Goal: Transaction & Acquisition: Purchase product/service

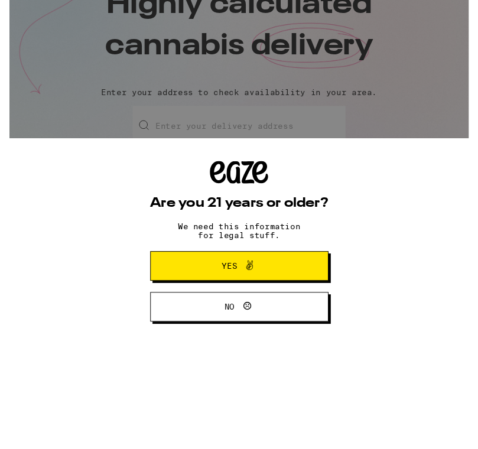
click at [380, 102] on div "Are you 21 years or older? We need this information for legal stuff. Yes No" at bounding box center [239, 234] width 478 height 468
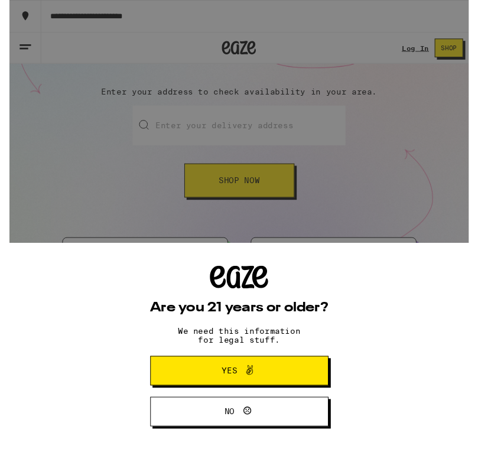
click at [297, 383] on button "Yes" at bounding box center [240, 386] width 186 height 31
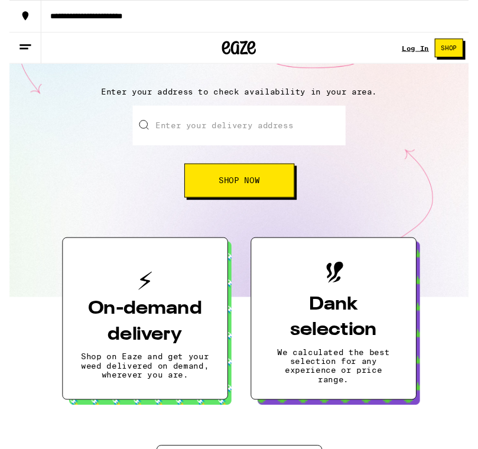
click at [265, 125] on input "Enter your delivery address" at bounding box center [239, 130] width 222 height 41
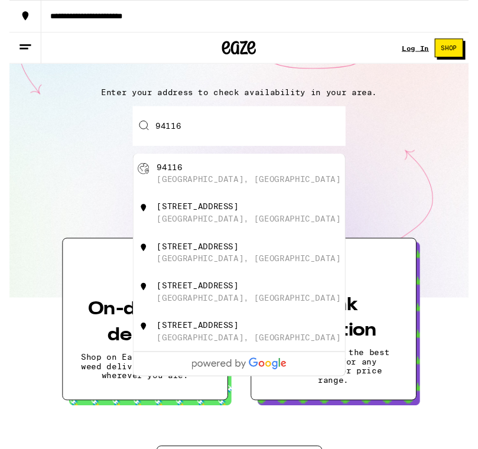
click at [164, 178] on div "94116" at bounding box center [167, 174] width 27 height 9
type input "[GEOGRAPHIC_DATA]"
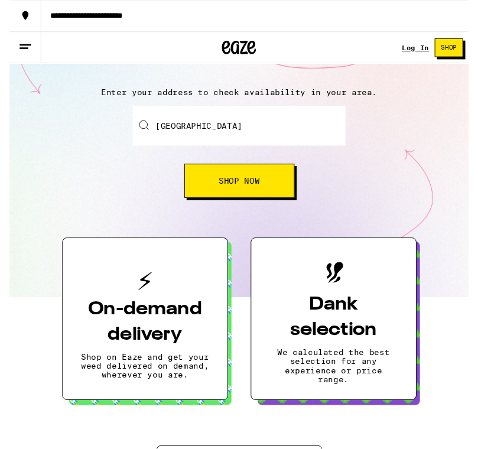
scroll to position [109, 0]
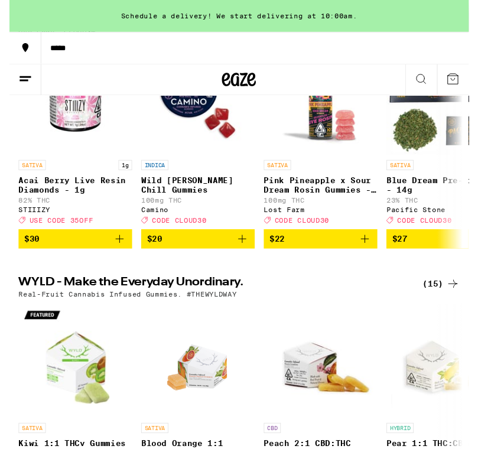
scroll to position [211, 0]
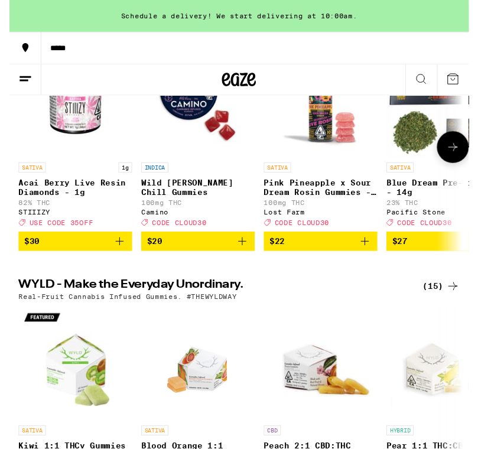
click at [190, 235] on span "CODE CLOUD30" at bounding box center [176, 232] width 57 height 8
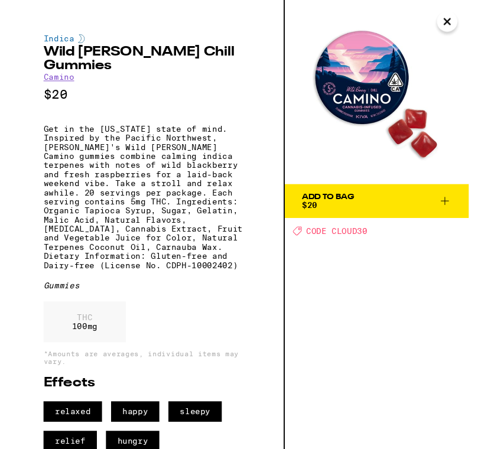
click at [351, 239] on span "CODE CLOUD30" at bounding box center [341, 240] width 64 height 9
click at [459, 209] on icon at bounding box center [453, 209] width 14 height 14
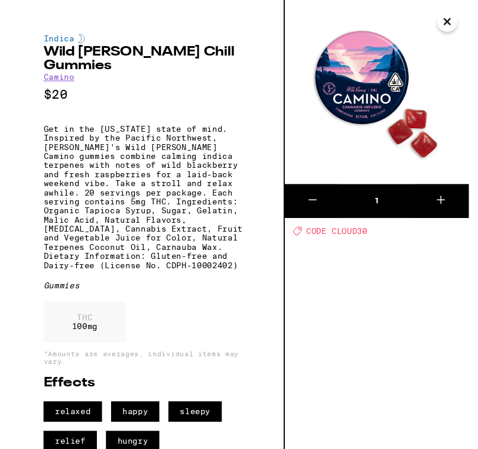
click at [461, 27] on icon "Close" at bounding box center [456, 23] width 14 height 18
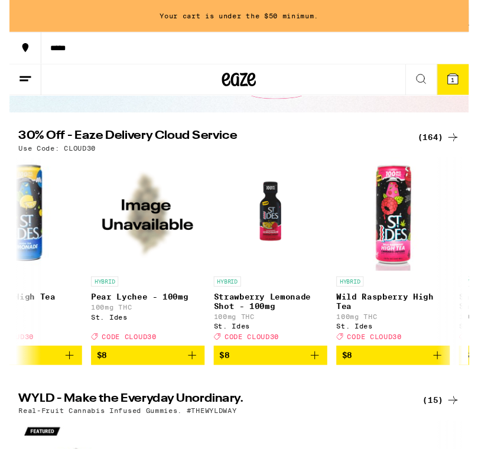
scroll to position [0, 819]
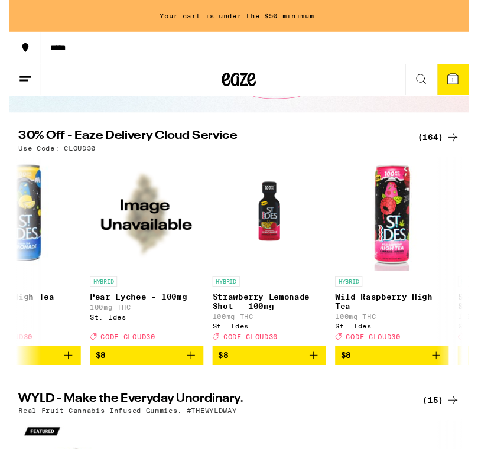
click at [30, 89] on button at bounding box center [16, 83] width 33 height 33
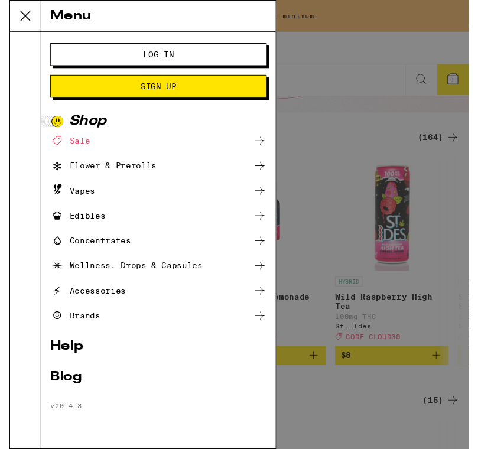
click at [361, 88] on div "Menu Log In Sign Up Shop Sale Flower & Prerolls Vapes Edibles Concentrates Well…" at bounding box center [239, 234] width 478 height 468
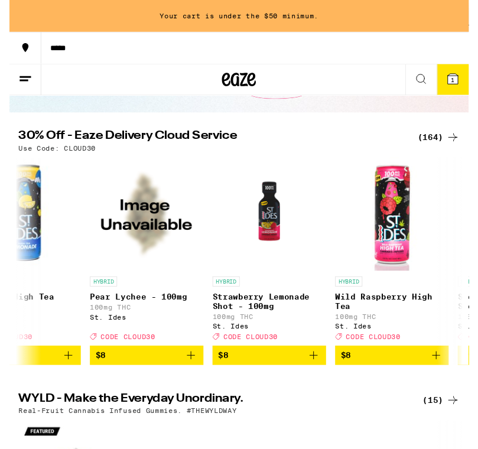
click at [194, 138] on h2 "30% Off - Eaze Delivery Cloud Service" at bounding box center [209, 143] width 401 height 14
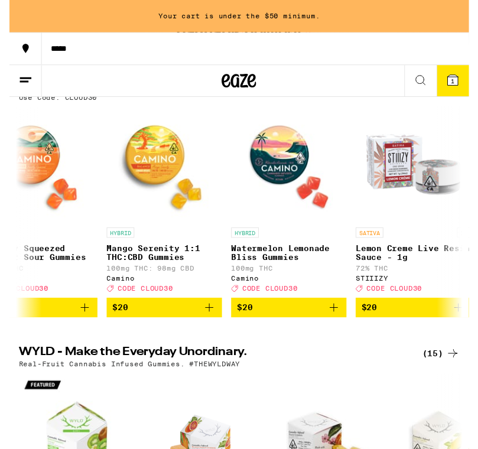
scroll to position [0, 4272]
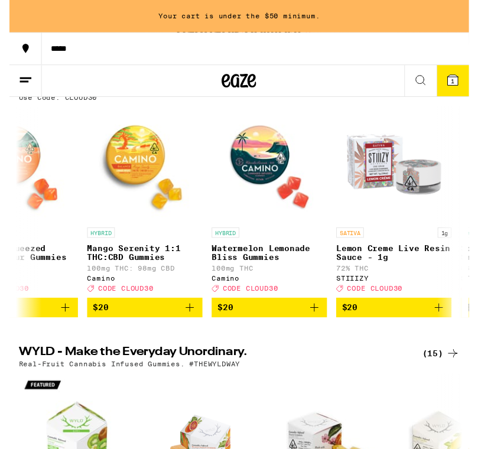
click at [307, 323] on icon "Add to bag" at bounding box center [313, 316] width 14 height 14
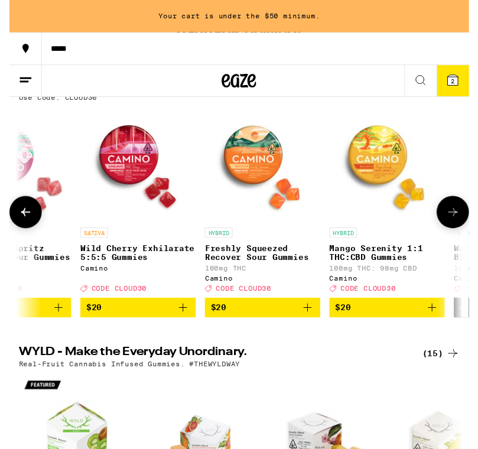
scroll to position [0, 4009]
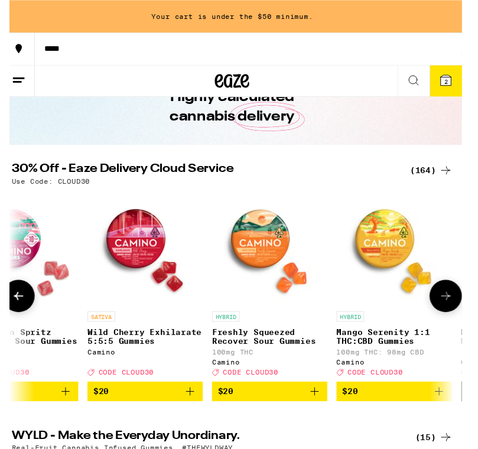
click at [454, 80] on span "2" at bounding box center [455, 83] width 4 height 7
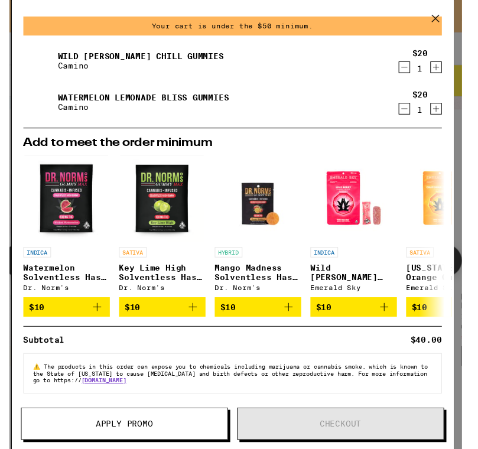
scroll to position [44, 0]
click at [431, 22] on button at bounding box center [444, 20] width 37 height 38
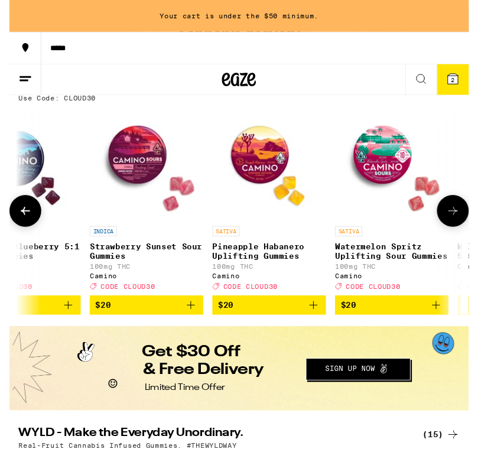
scroll to position [0, 3628]
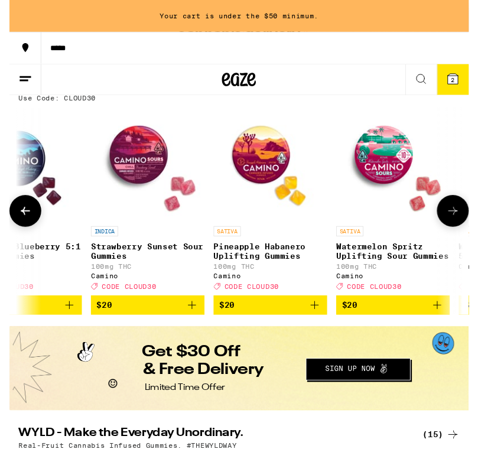
click at [320, 325] on icon "Add to bag" at bounding box center [318, 317] width 14 height 14
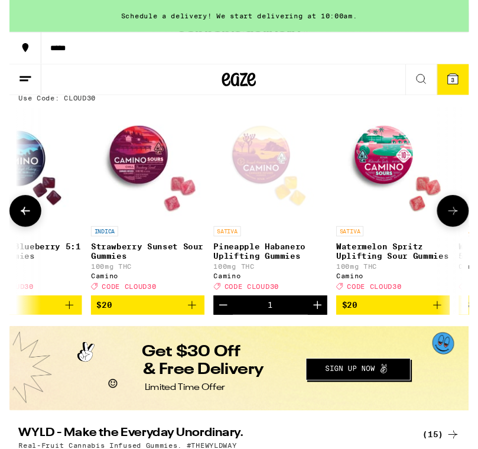
click at [462, 86] on span "3" at bounding box center [462, 83] width 4 height 7
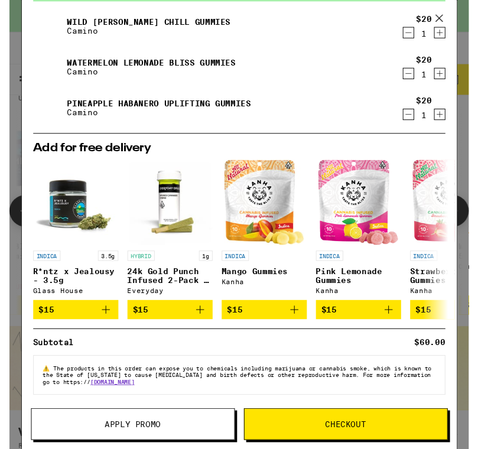
scroll to position [79, 0]
click at [397, 437] on button "Checkout" at bounding box center [350, 441] width 212 height 33
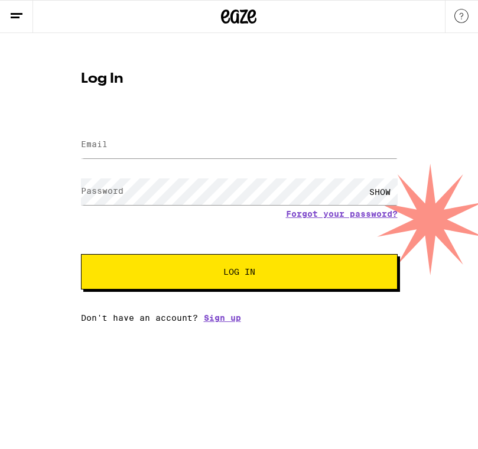
click at [234, 323] on link "Sign up" at bounding box center [222, 317] width 37 height 9
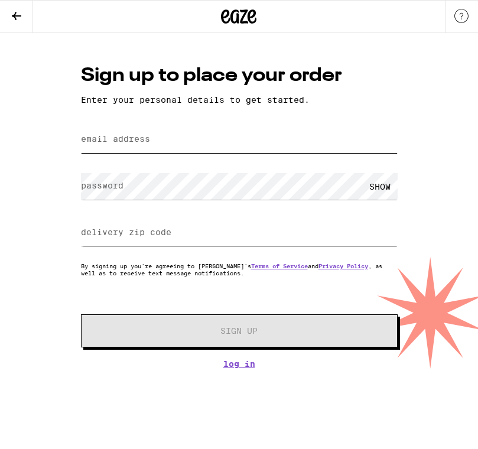
click at [285, 140] on input "email address" at bounding box center [239, 140] width 317 height 27
type input "[EMAIL_ADDRESS][DOMAIN_NAME]"
